Goal: Register for event/course

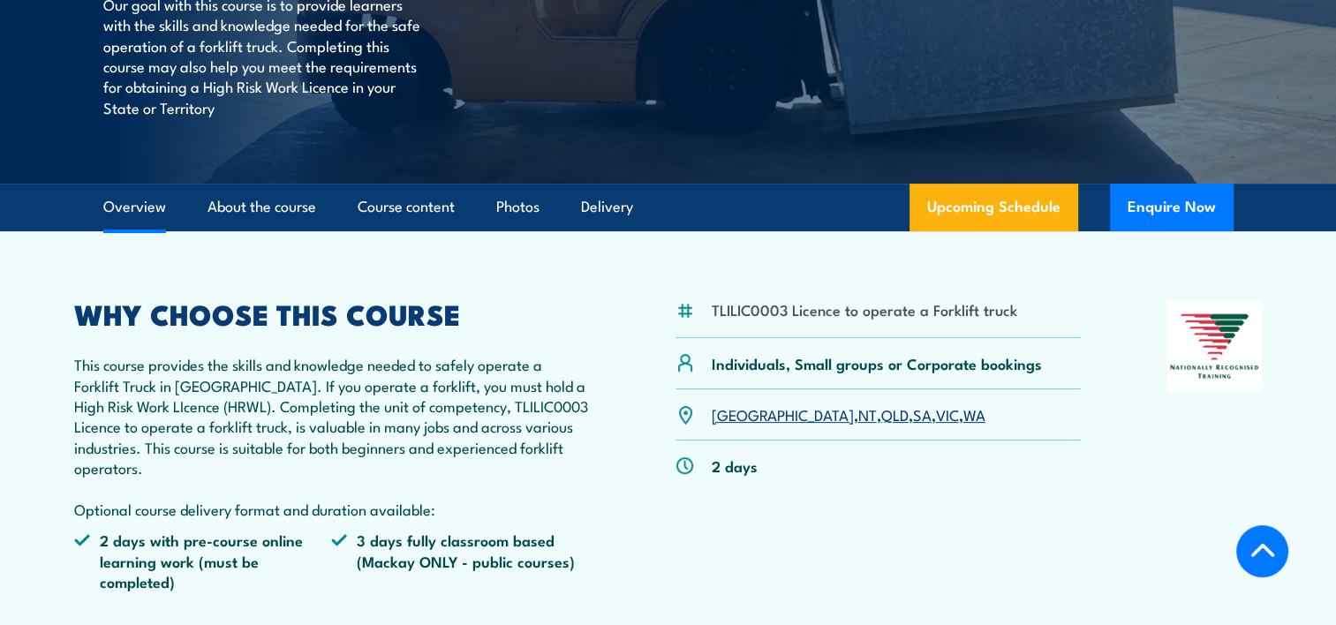
scroll to position [533, 0]
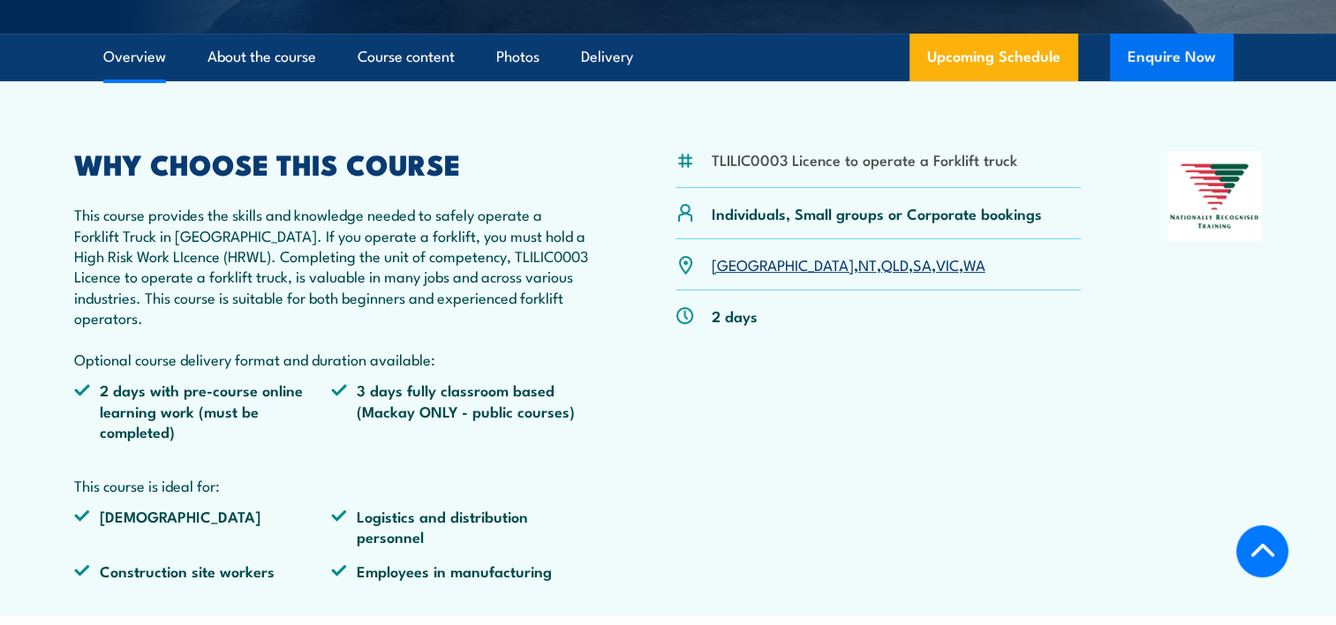
click at [1167, 50] on button "Enquire Now" at bounding box center [1172, 58] width 124 height 48
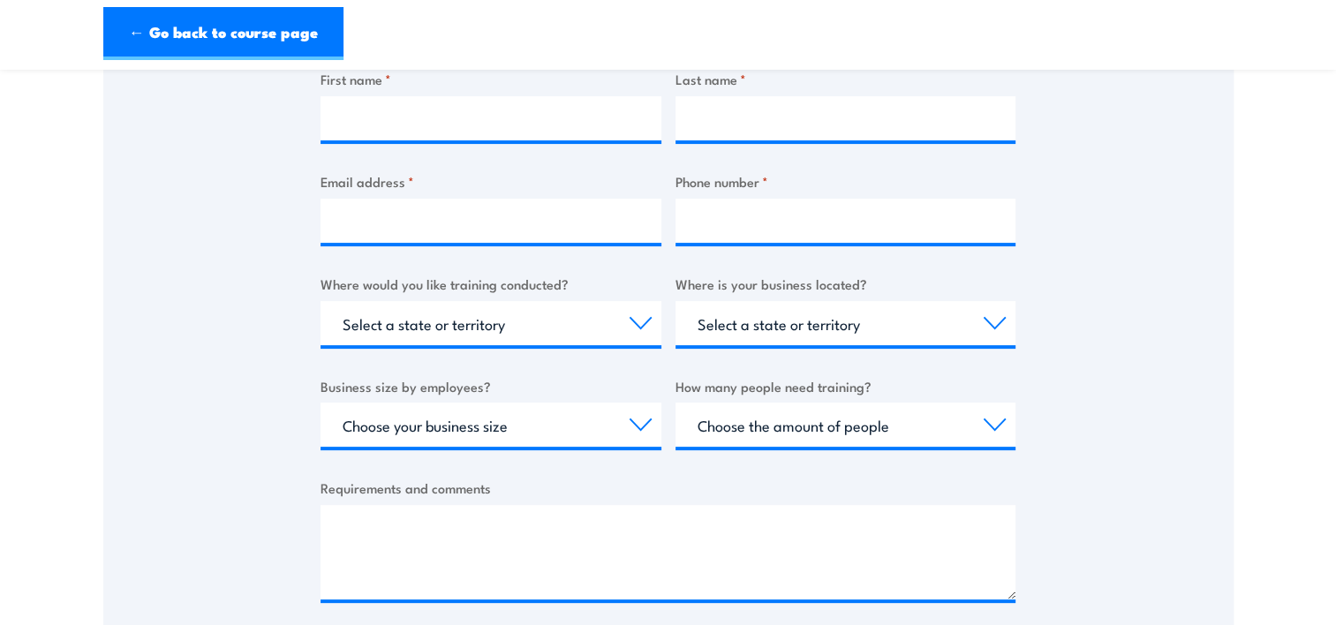
scroll to position [477, 0]
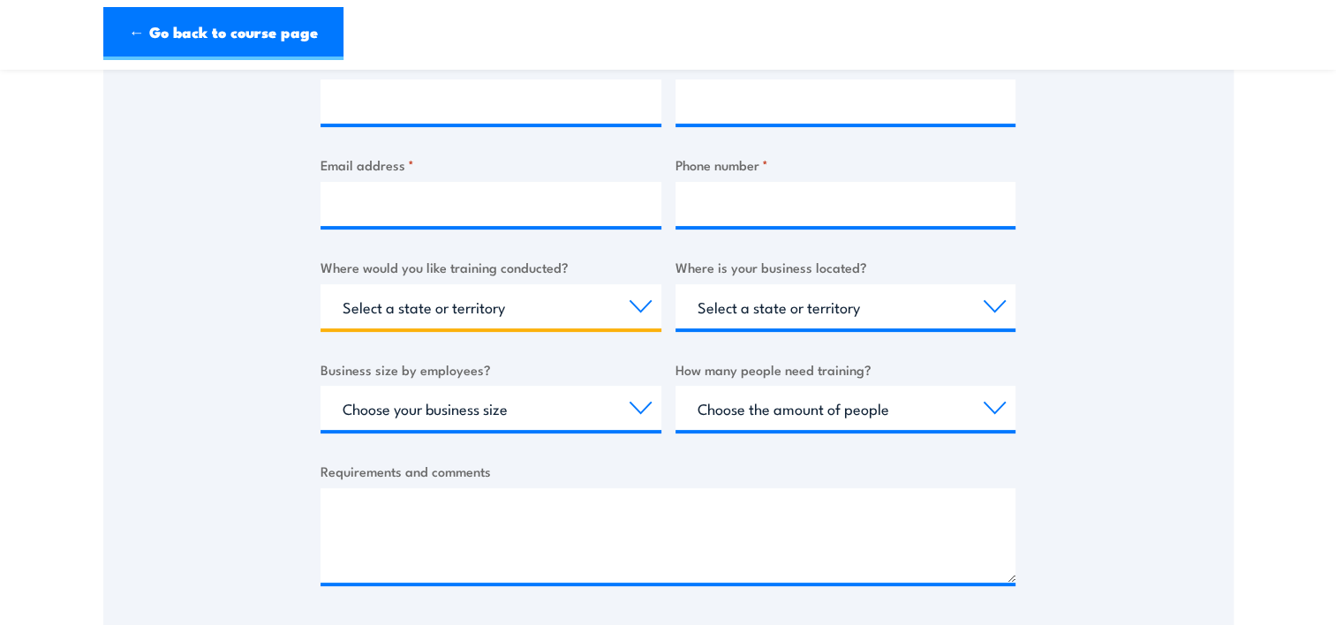
click at [632, 299] on select "Select a state or territory Nationally - multiple locations [GEOGRAPHIC_DATA] […" at bounding box center [491, 306] width 341 height 44
click at [1163, 304] on div "Thank you for your interest in this course. Speak to our sales team for tailore…" at bounding box center [668, 194] width 1130 height 882
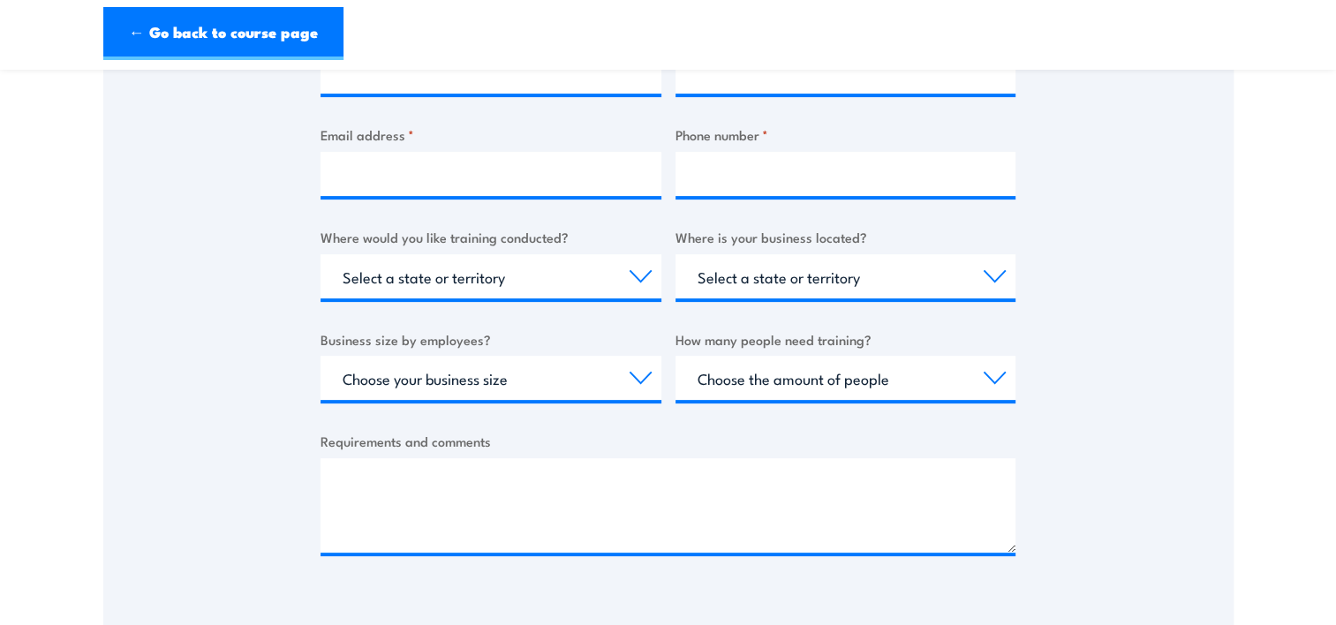
scroll to position [500, 0]
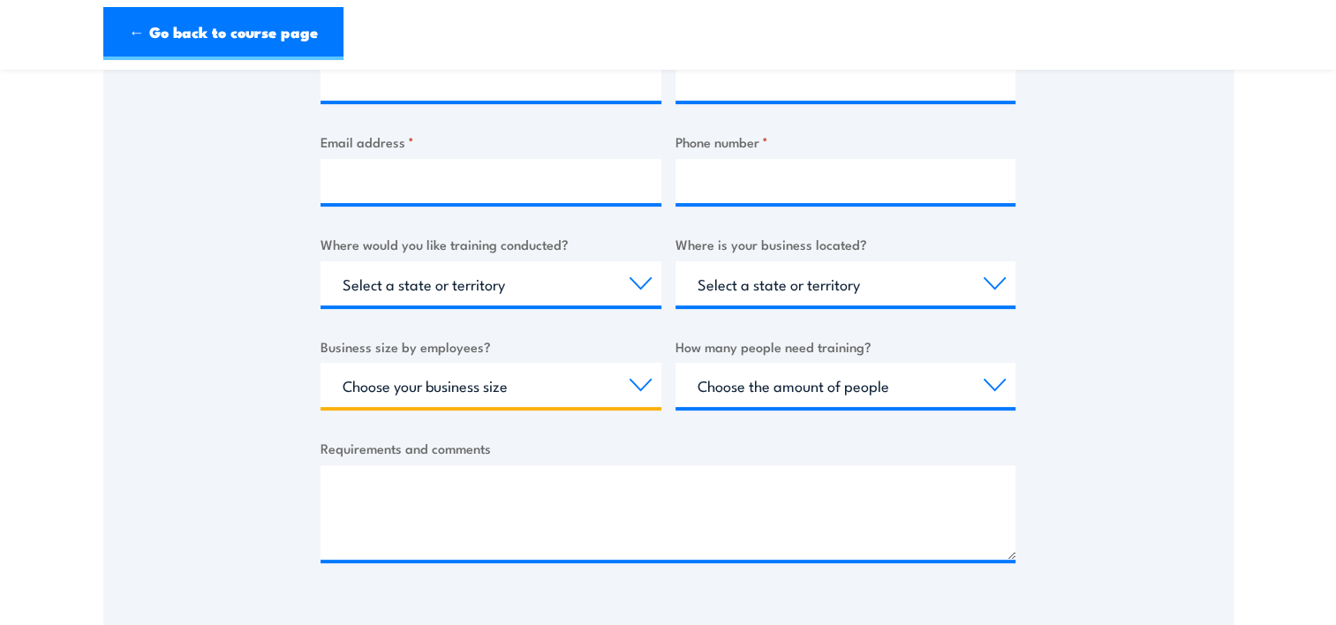
click at [639, 376] on select "Choose your business size 1 to 19 20 to 199 200+" at bounding box center [491, 385] width 341 height 44
click at [1169, 408] on div "Thank you for your interest in this course. Speak to our sales team for tailore…" at bounding box center [668, 171] width 1130 height 882
click at [1002, 384] on select "Choose the amount of people 1 to 4 5 to 19 20+" at bounding box center [846, 385] width 341 height 44
click at [1119, 383] on div "Thank you for your interest in this course. Speak to our sales team for tailore…" at bounding box center [668, 171] width 1130 height 882
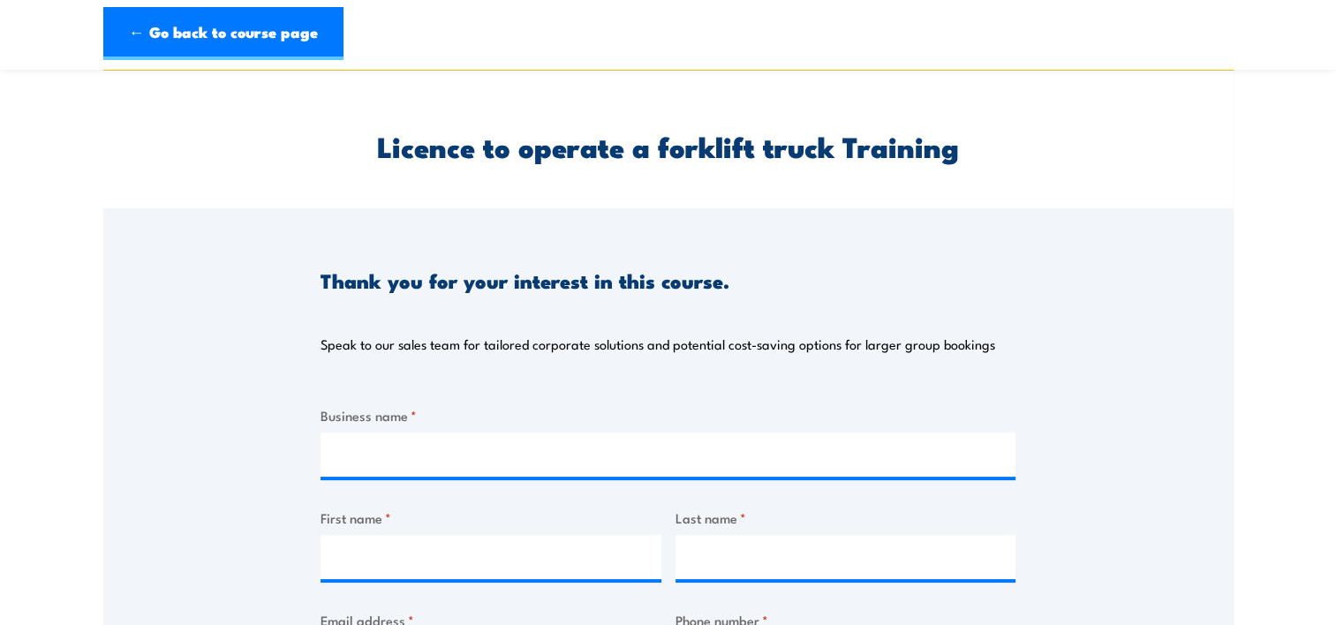
scroll to position [0, 0]
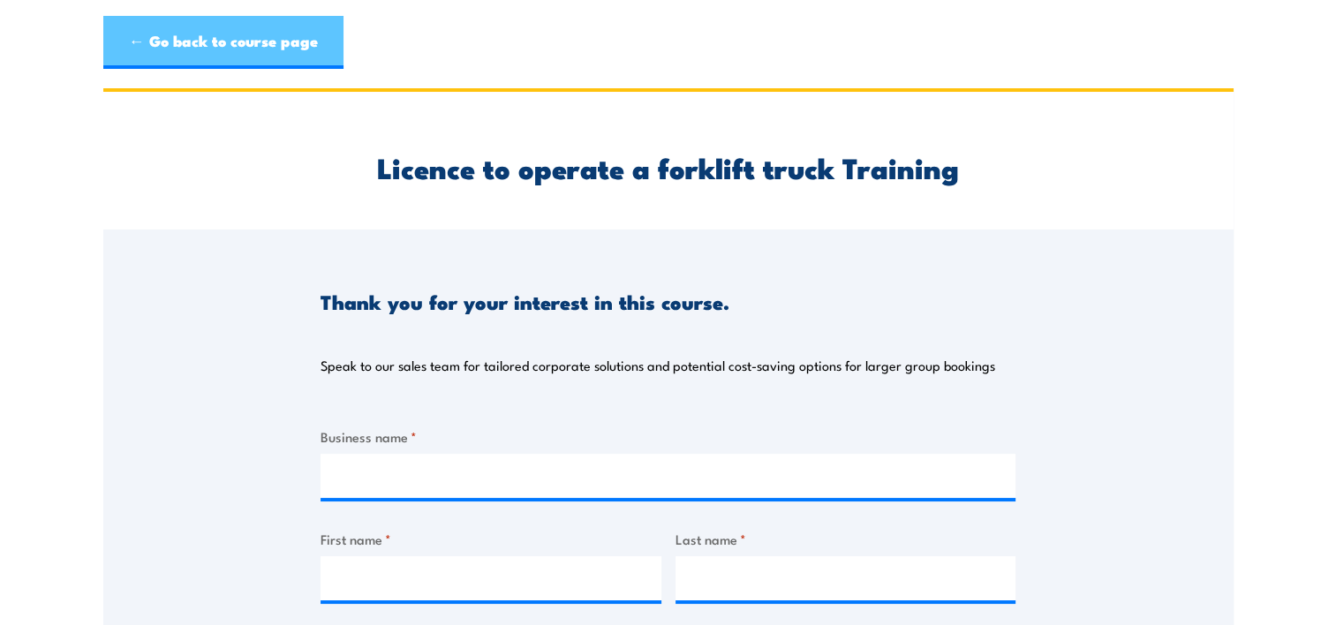
click at [180, 39] on link "← Go back to course page" at bounding box center [223, 42] width 240 height 53
